Goal: Task Accomplishment & Management: Use online tool/utility

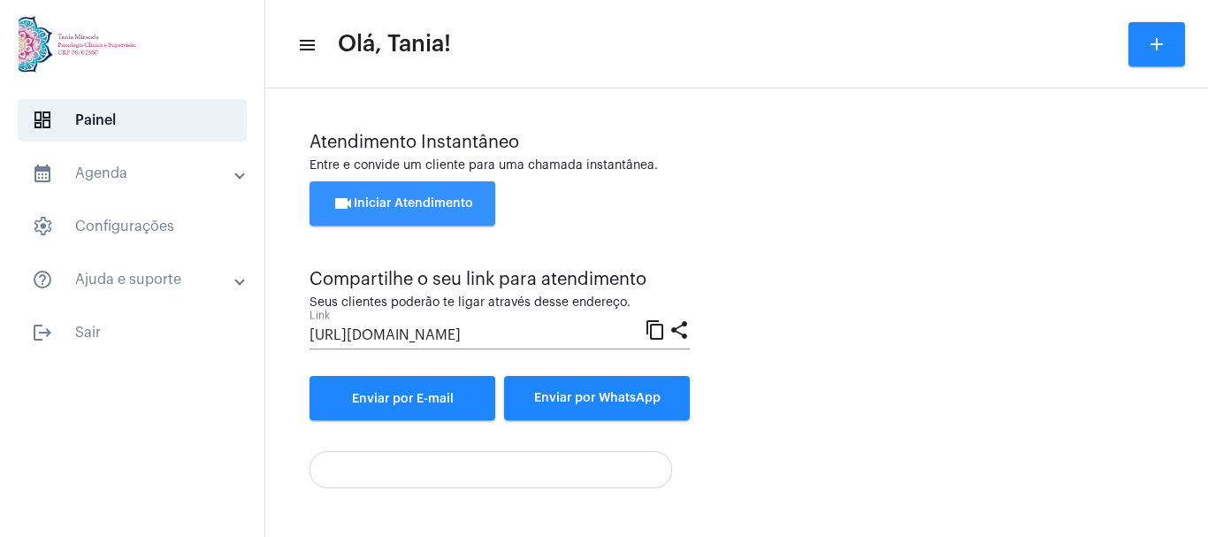
click at [416, 192] on button "videocam Iniciar Atendimento" at bounding box center [402, 203] width 186 height 44
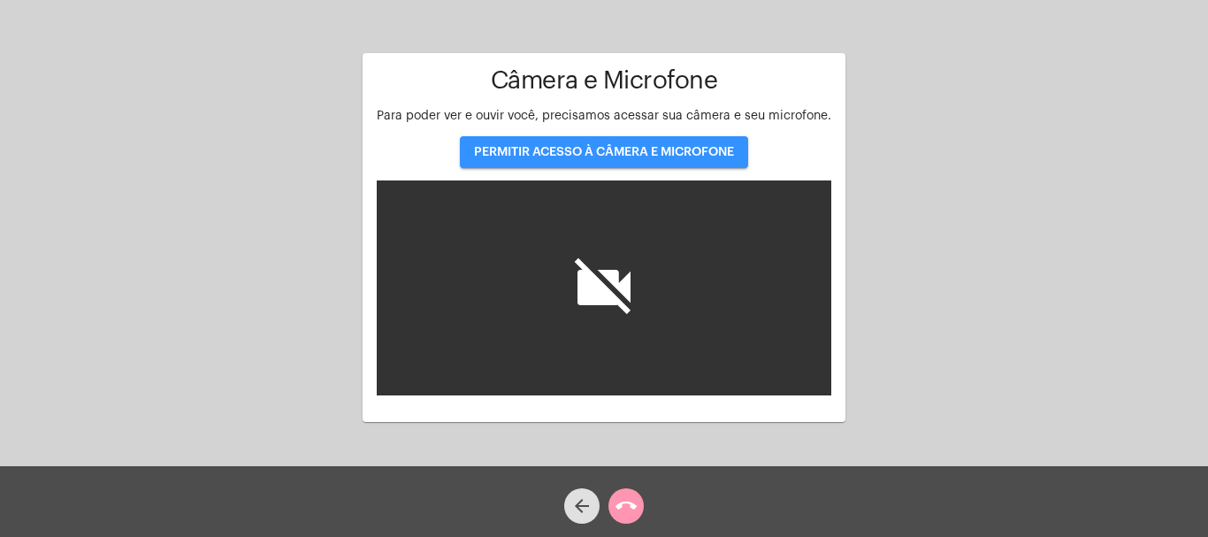
click at [566, 152] on span "PERMITIR ACESSO À CÂMERA E MICROFONE" at bounding box center [604, 152] width 260 height 12
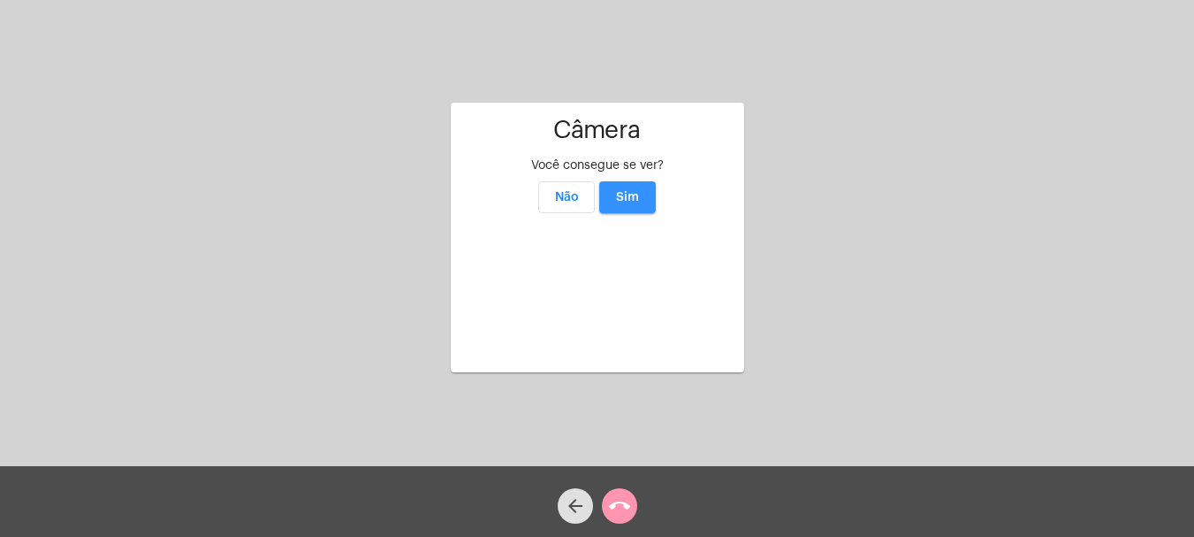
click at [635, 191] on span "Sim" at bounding box center [627, 197] width 23 height 12
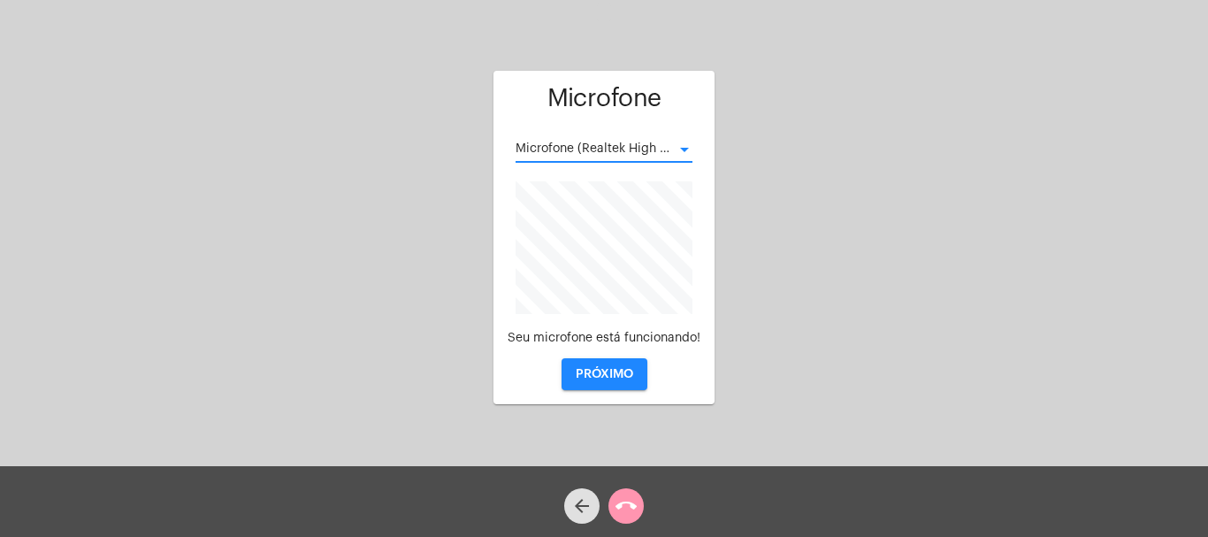
click at [688, 151] on div at bounding box center [684, 150] width 9 height 4
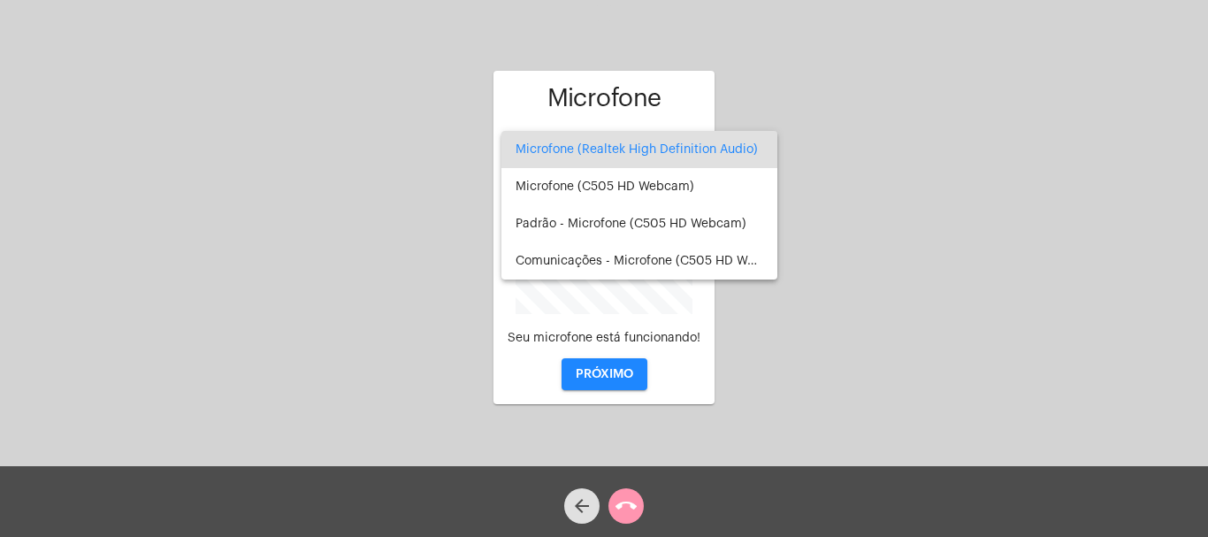
click at [604, 380] on div at bounding box center [604, 268] width 1208 height 537
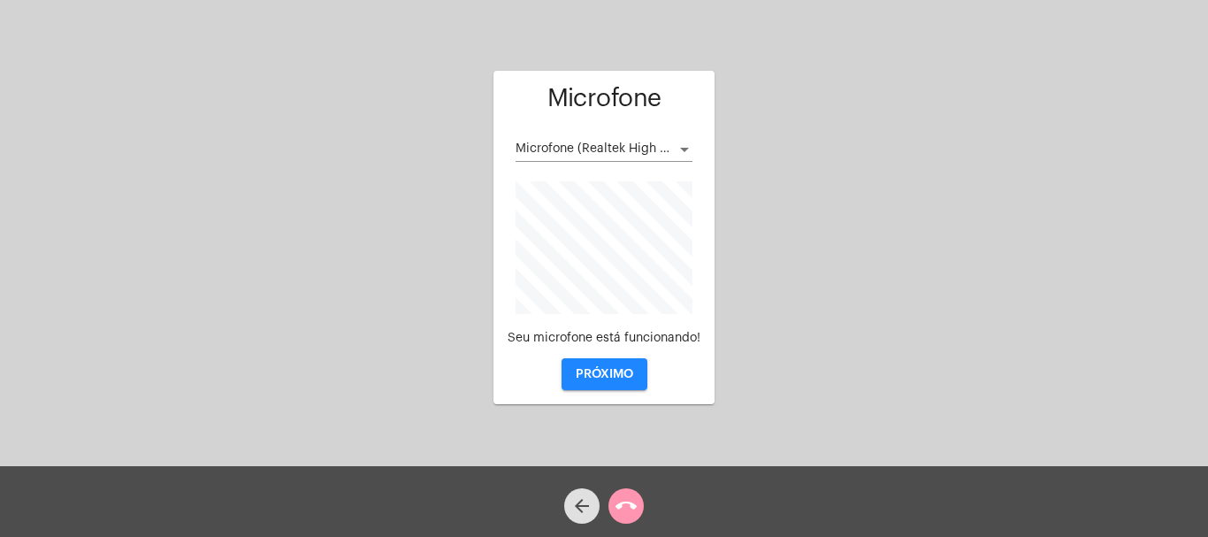
click at [604, 366] on button "PRÓXIMO" at bounding box center [604, 374] width 86 height 32
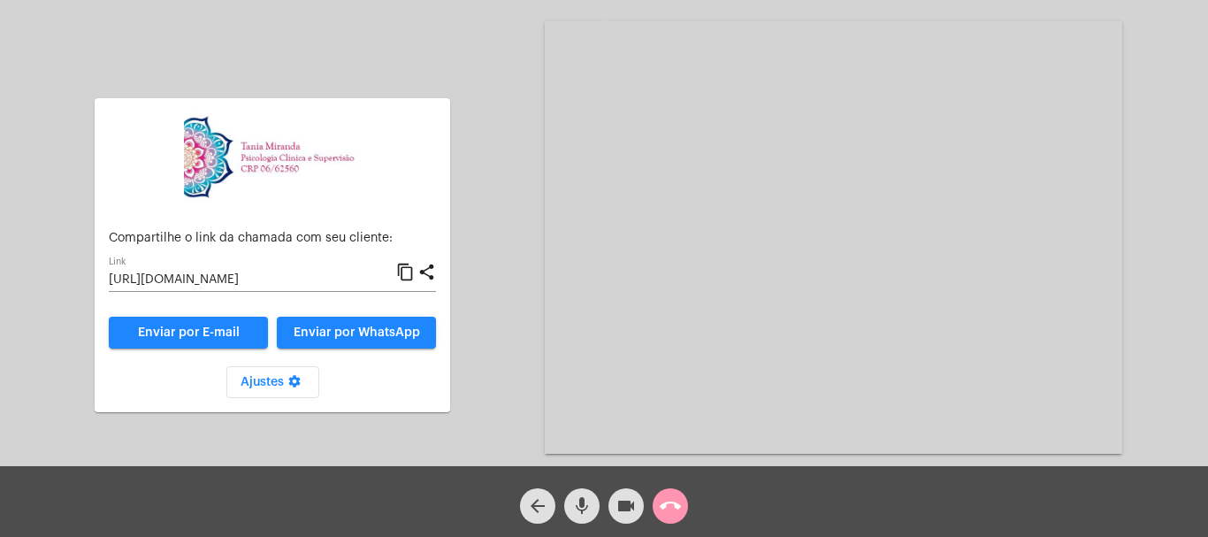
click at [665, 516] on mat-icon "call_end" at bounding box center [670, 505] width 21 height 21
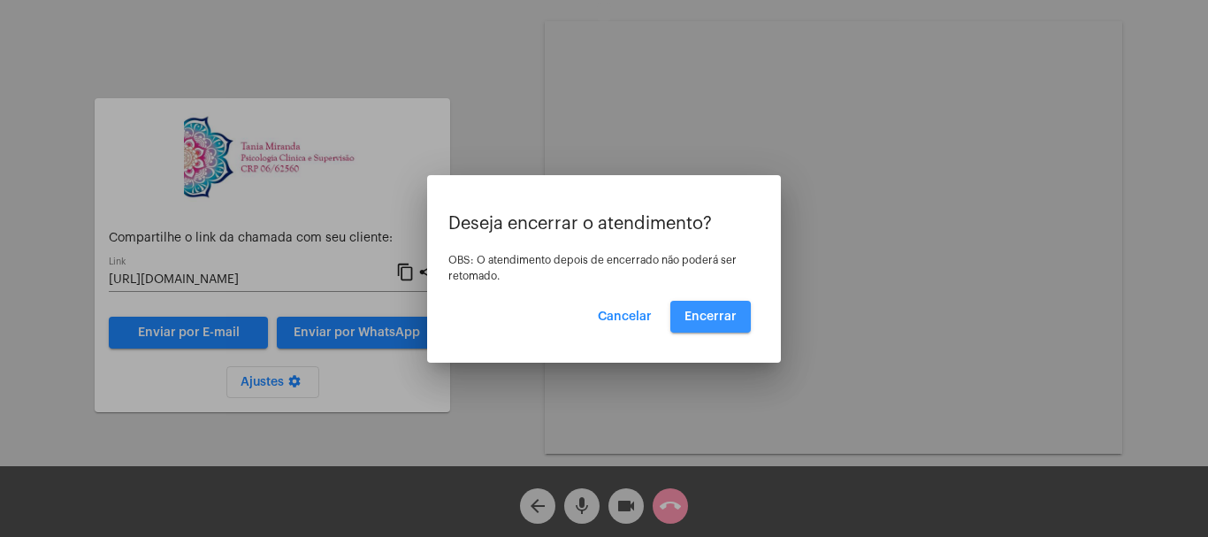
click at [713, 324] on button "Encerrar" at bounding box center [710, 317] width 80 height 32
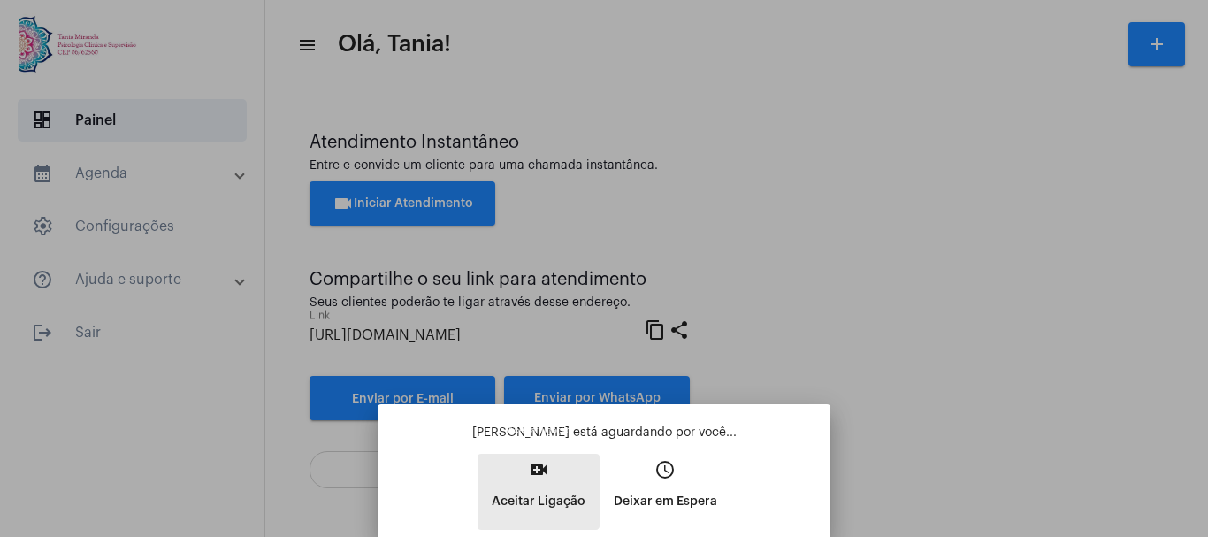
click at [538, 477] on mat-icon "video_call" at bounding box center [538, 469] width 21 height 21
